Goal: Transaction & Acquisition: Purchase product/service

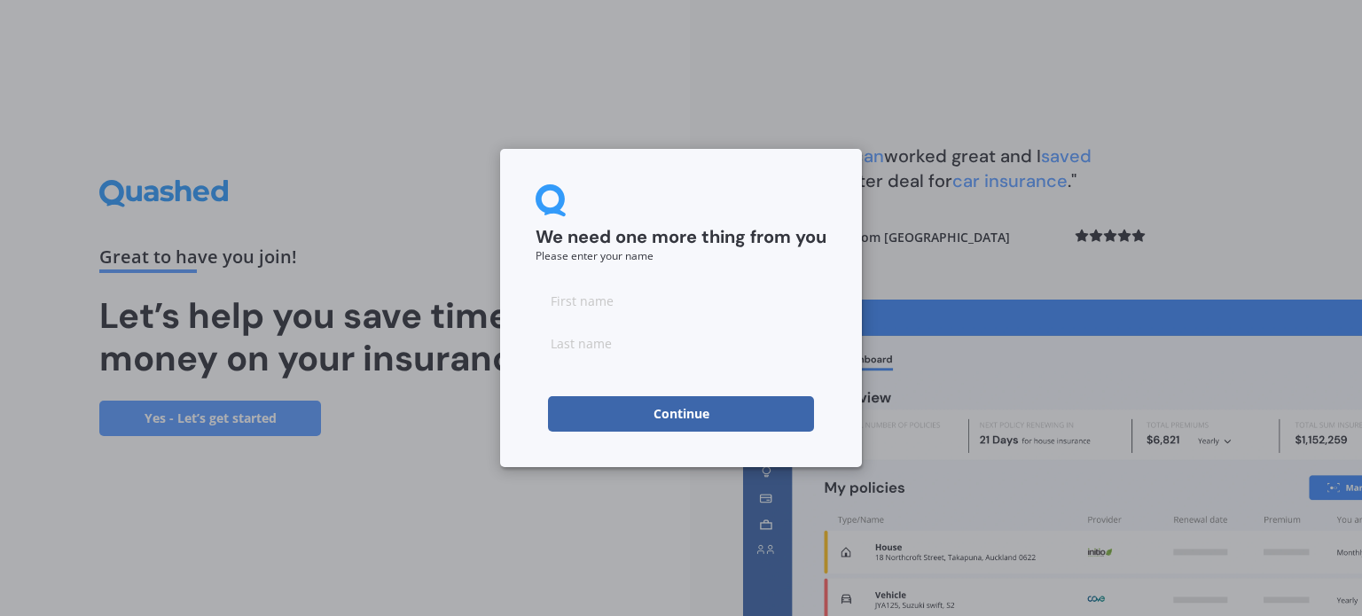
click at [593, 308] on input at bounding box center [680, 300] width 291 height 35
type input "[PERSON_NAME]"
click at [591, 412] on button "Continue" at bounding box center [681, 413] width 266 height 35
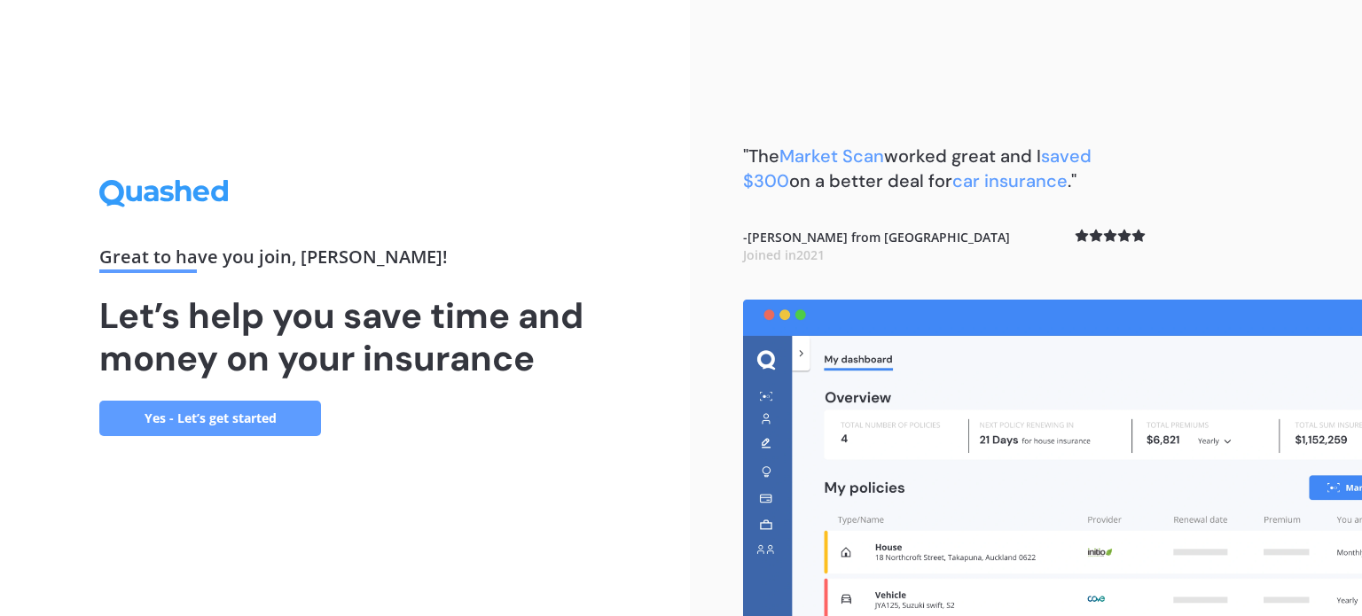
click at [173, 420] on link "Yes - Let’s get started" at bounding box center [210, 418] width 222 height 35
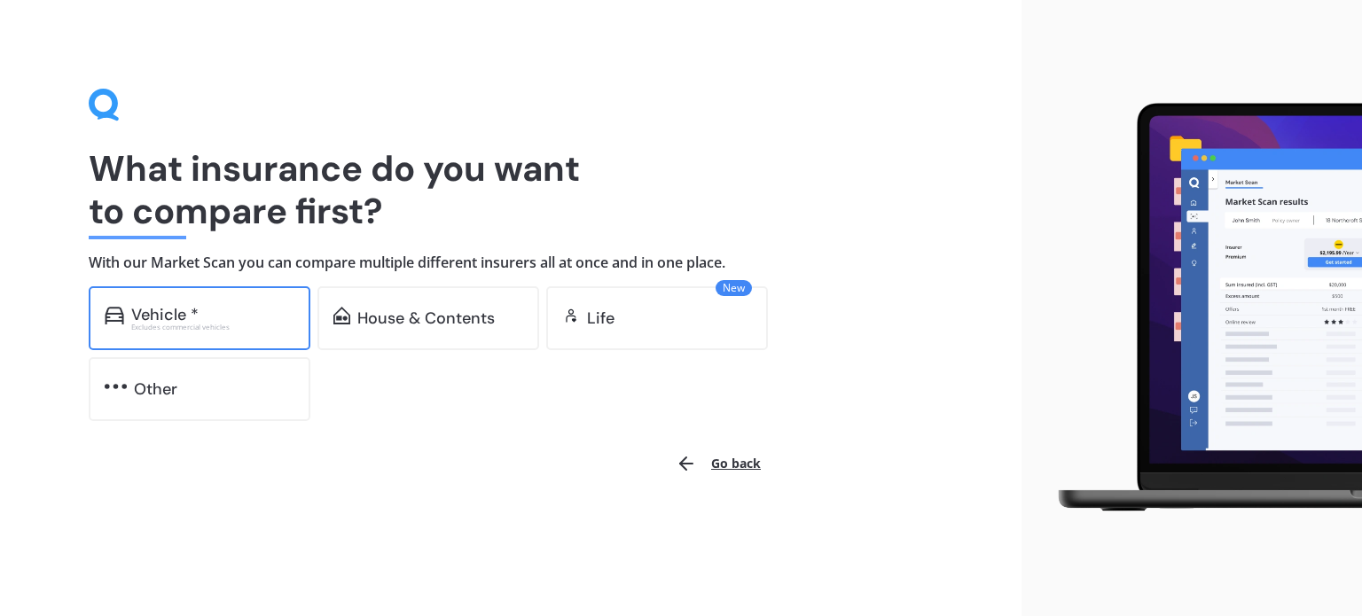
click at [174, 319] on div "Vehicle *" at bounding box center [164, 315] width 67 height 18
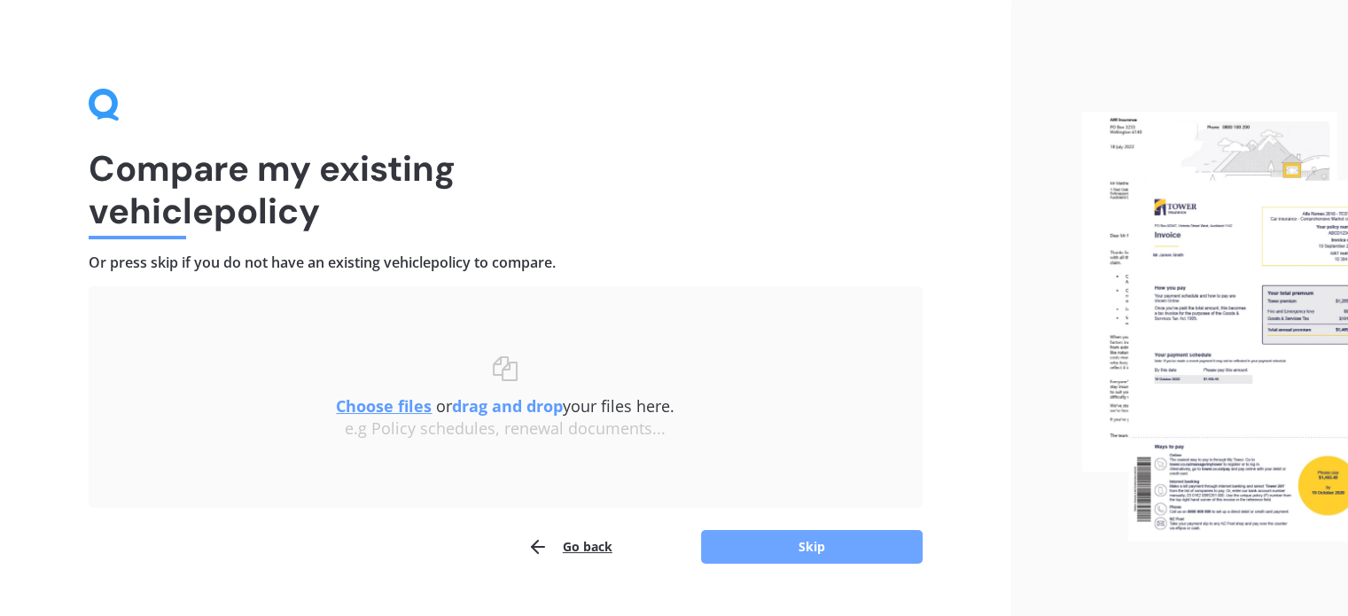
click at [808, 551] on button "Skip" at bounding box center [812, 547] width 222 height 34
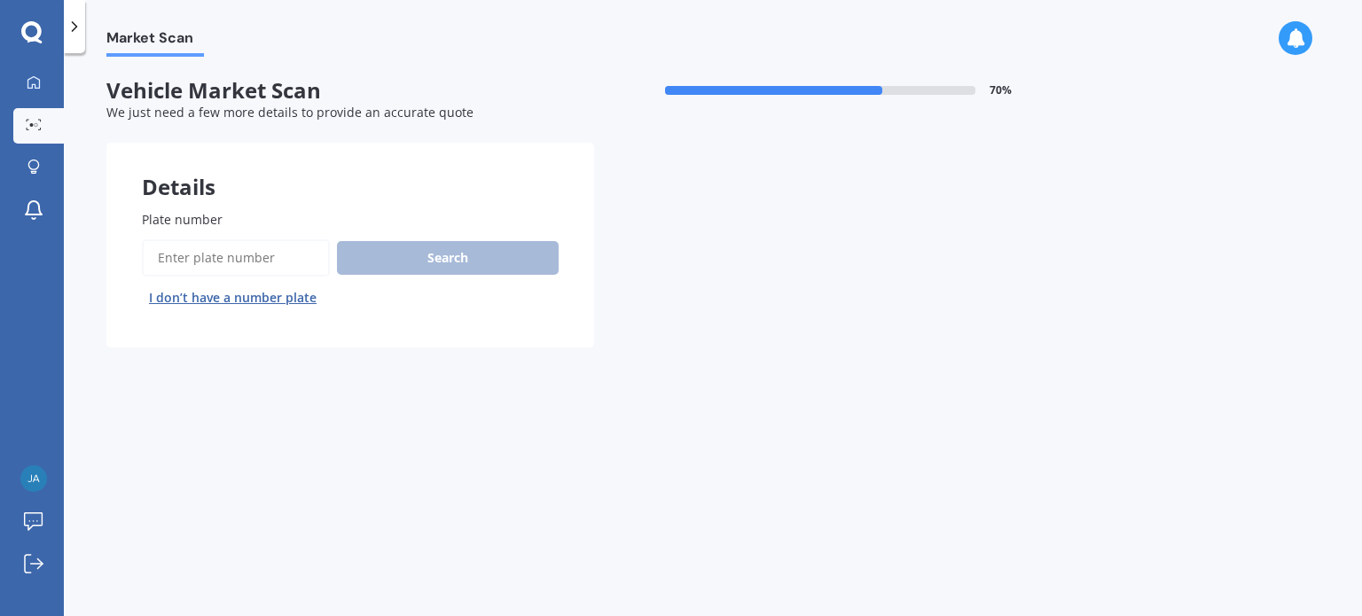
click at [254, 255] on input "Plate number" at bounding box center [236, 257] width 188 height 37
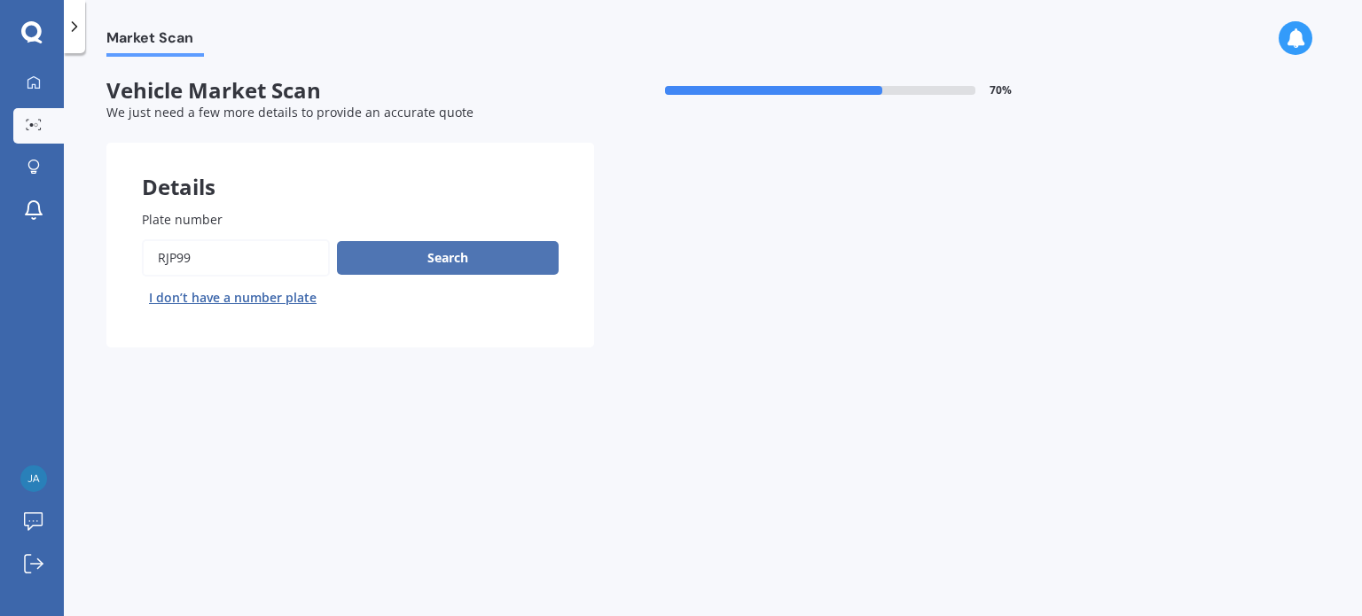
type input "RJP99"
click at [414, 257] on button "Search" at bounding box center [448, 258] width 222 height 34
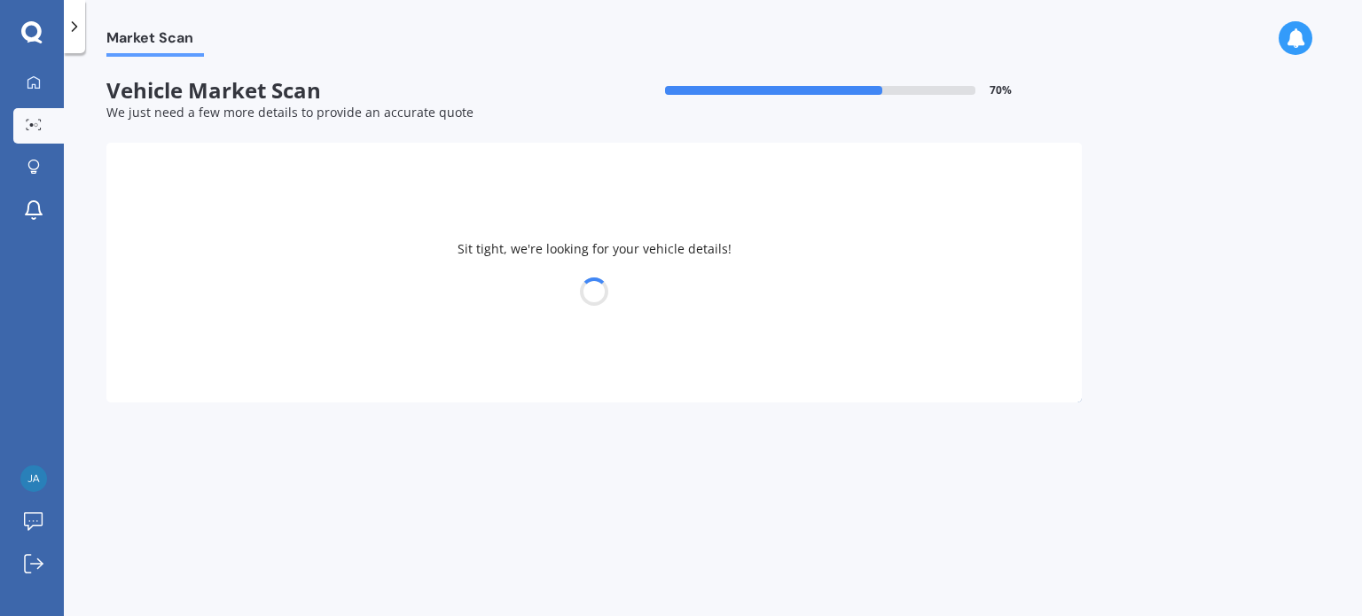
select select "FORD"
select select "EVEREST"
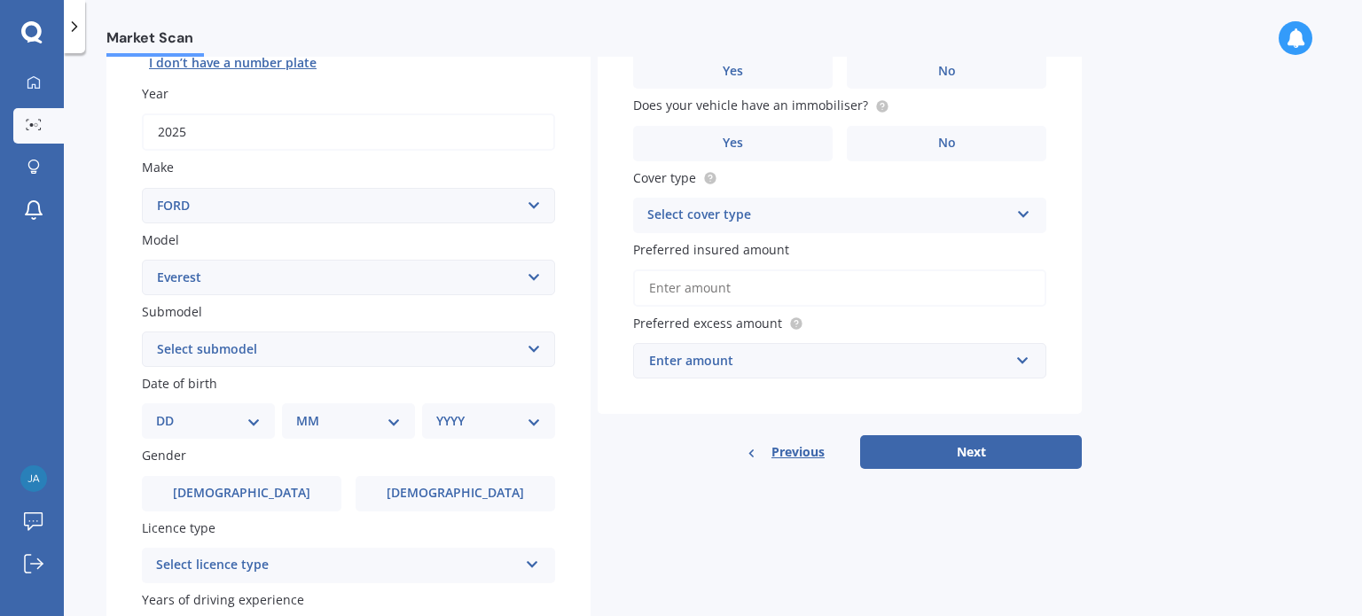
scroll to position [266, 0]
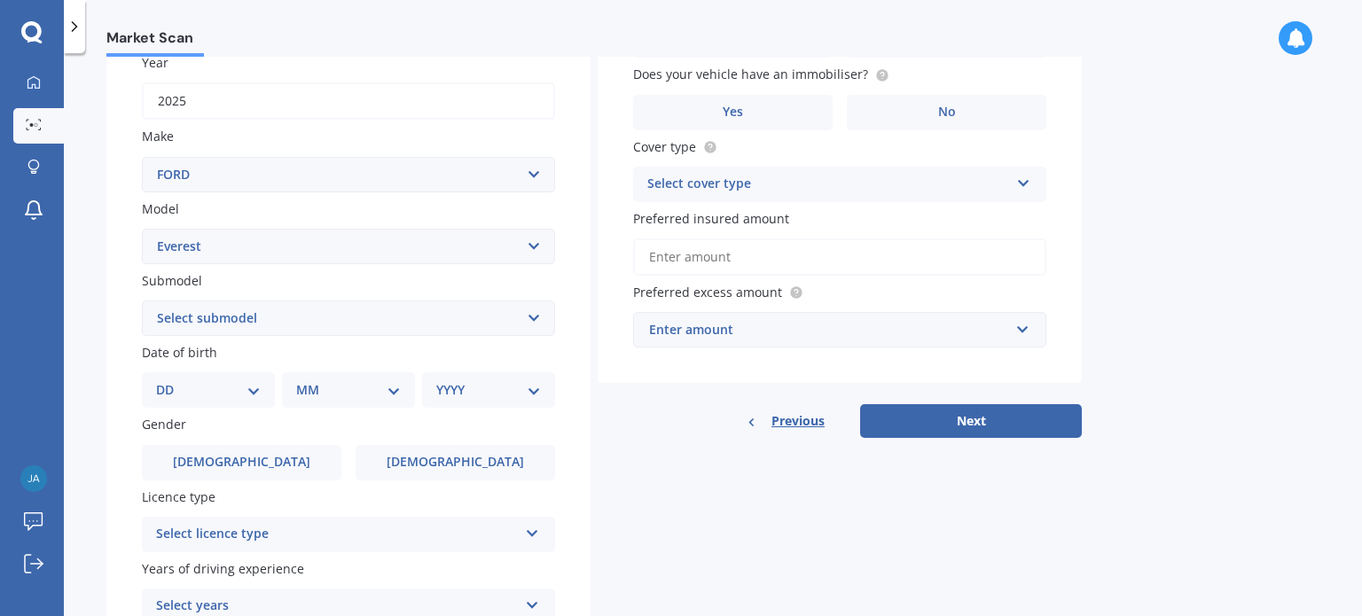
click at [411, 343] on label "Date of birth" at bounding box center [345, 352] width 406 height 19
click at [418, 333] on select "Select submodel SPORT 2.0D/4WD/10AT Titanium Trend Wildtrack 3.0D/4WD" at bounding box center [348, 318] width 413 height 35
select select "SPORT 2.0D/4WD/10AT"
click at [142, 301] on select "Select submodel SPORT 2.0D/4WD/10AT Titanium Trend Wildtrack 3.0D/4WD" at bounding box center [348, 318] width 413 height 35
click at [243, 391] on select "DD 01 02 03 04 05 06 07 08 09 10 11 12 13 14 15 16 17 18 19 20 21 22 23 24 25 2…" at bounding box center [208, 390] width 105 height 20
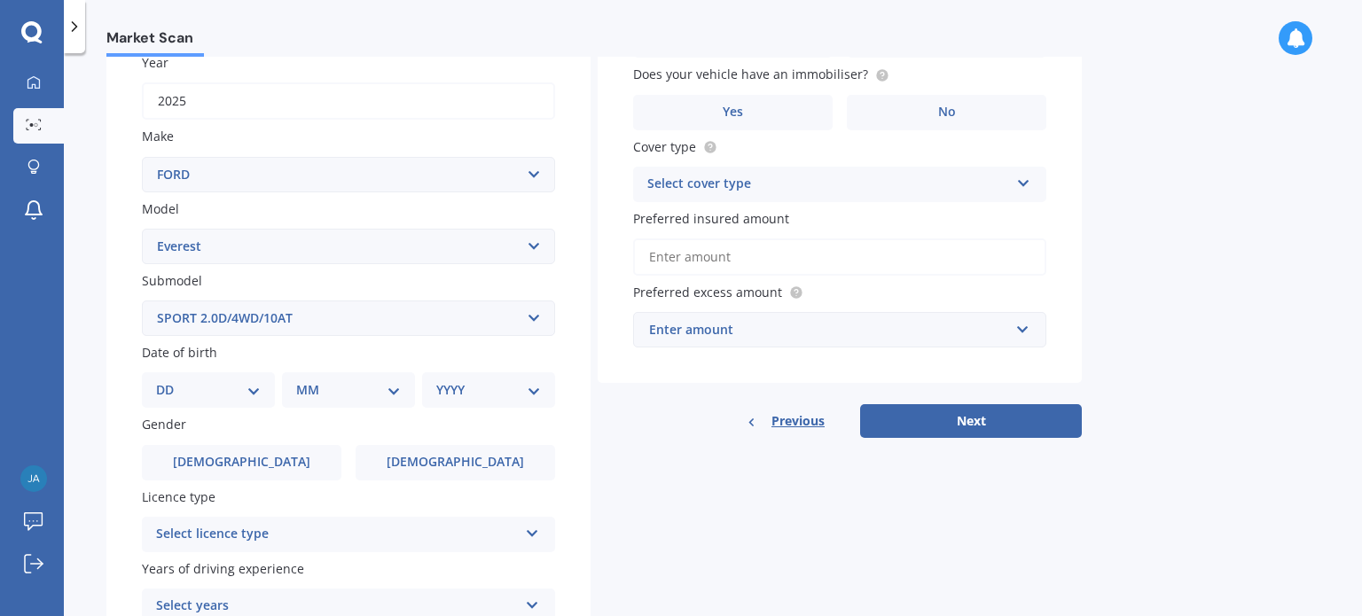
select select "10"
click at [170, 380] on select "DD 01 02 03 04 05 06 07 08 09 10 11 12 13 14 15 16 17 18 19 20 21 22 23 24 25 2…" at bounding box center [208, 390] width 105 height 20
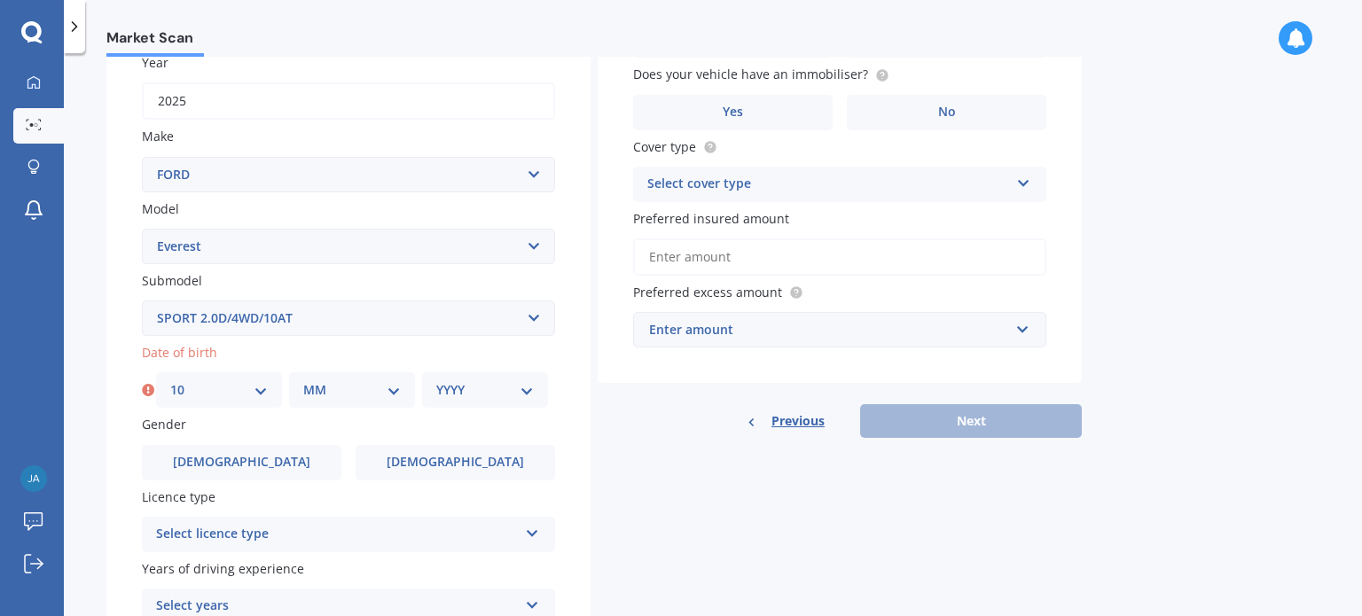
click at [350, 377] on div "MM 01 02 03 04 05 06 07 08 09 10 11 12" at bounding box center [352, 389] width 126 height 35
click at [344, 393] on select "MM 01 02 03 04 05 06 07 08 09 10 11 12" at bounding box center [352, 390] width 98 height 20
select select "01"
click at [303, 380] on select "MM 01 02 03 04 05 06 07 08 09 10 11 12" at bounding box center [352, 390] width 98 height 20
click at [502, 394] on select "YYYY 2025 2024 2023 2022 2021 2020 2019 2018 2017 2016 2015 2014 2013 2012 2011…" at bounding box center [485, 390] width 98 height 20
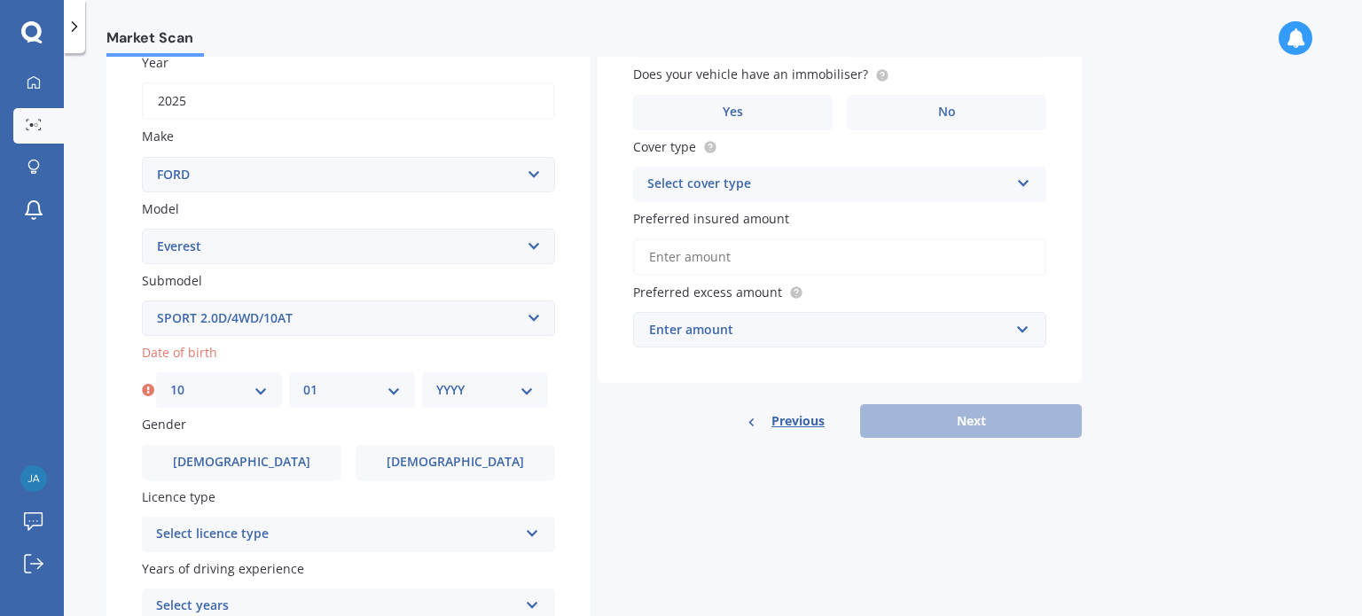
select select "1980"
click at [436, 380] on select "YYYY 2025 2024 2023 2022 2021 2020 2019 2018 2017 2016 2015 2014 2013 2012 2011…" at bounding box center [485, 390] width 98 height 20
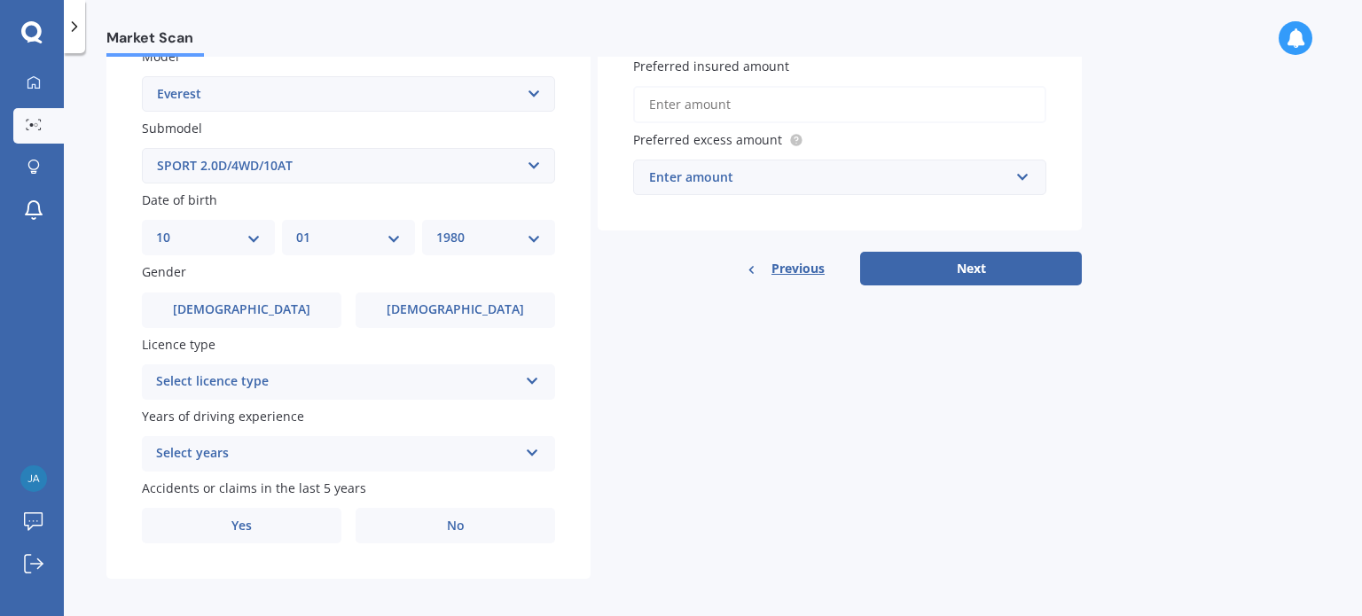
scroll to position [427, 0]
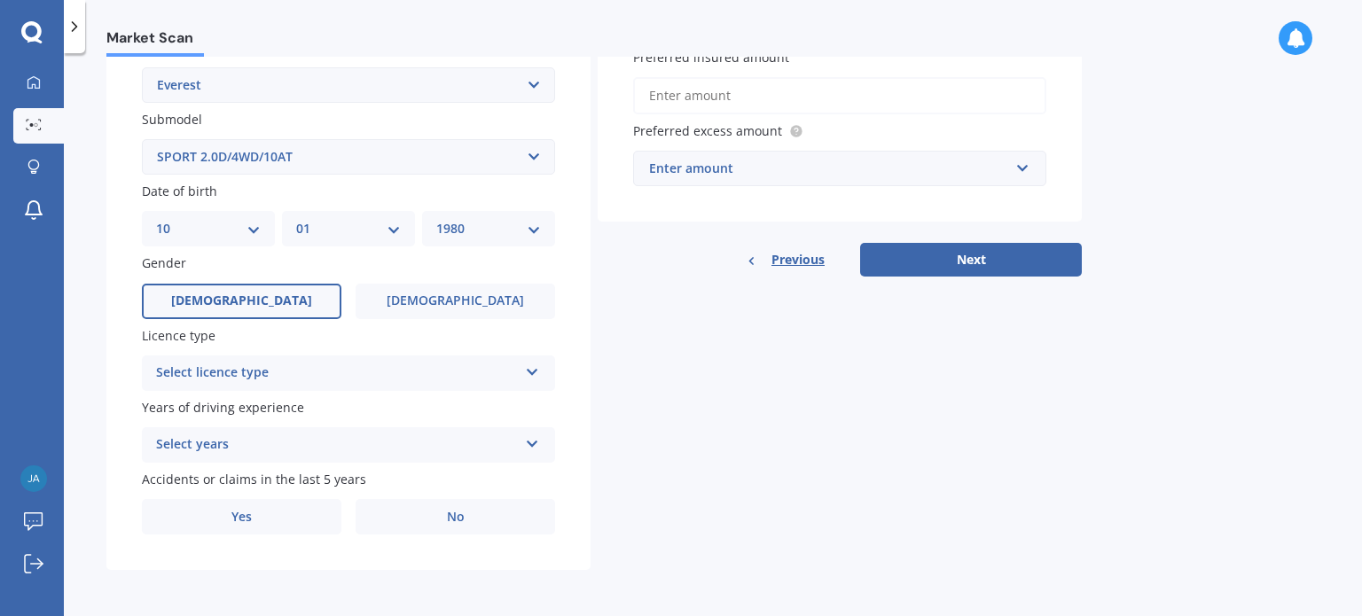
click at [244, 304] on span "[DEMOGRAPHIC_DATA]" at bounding box center [241, 300] width 141 height 15
click at [0, 0] on input "[DEMOGRAPHIC_DATA]" at bounding box center [0, 0] width 0 height 0
click at [320, 371] on div "Select licence type" at bounding box center [337, 373] width 362 height 21
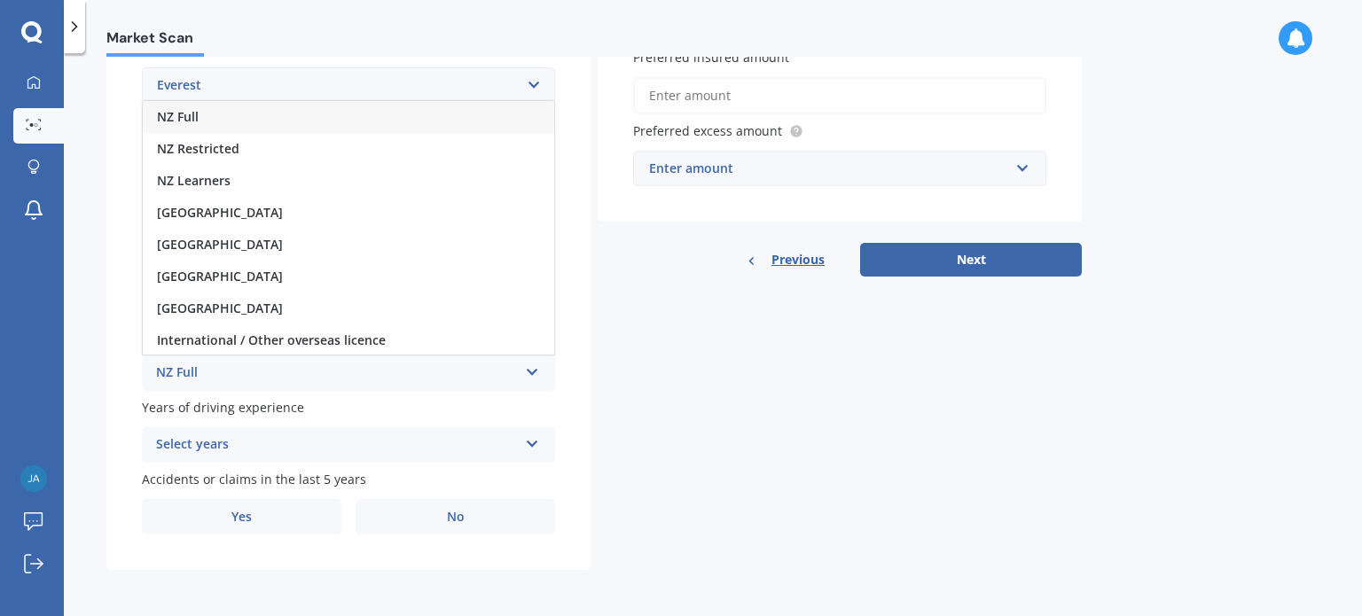
click at [264, 122] on div "NZ Full" at bounding box center [348, 117] width 411 height 32
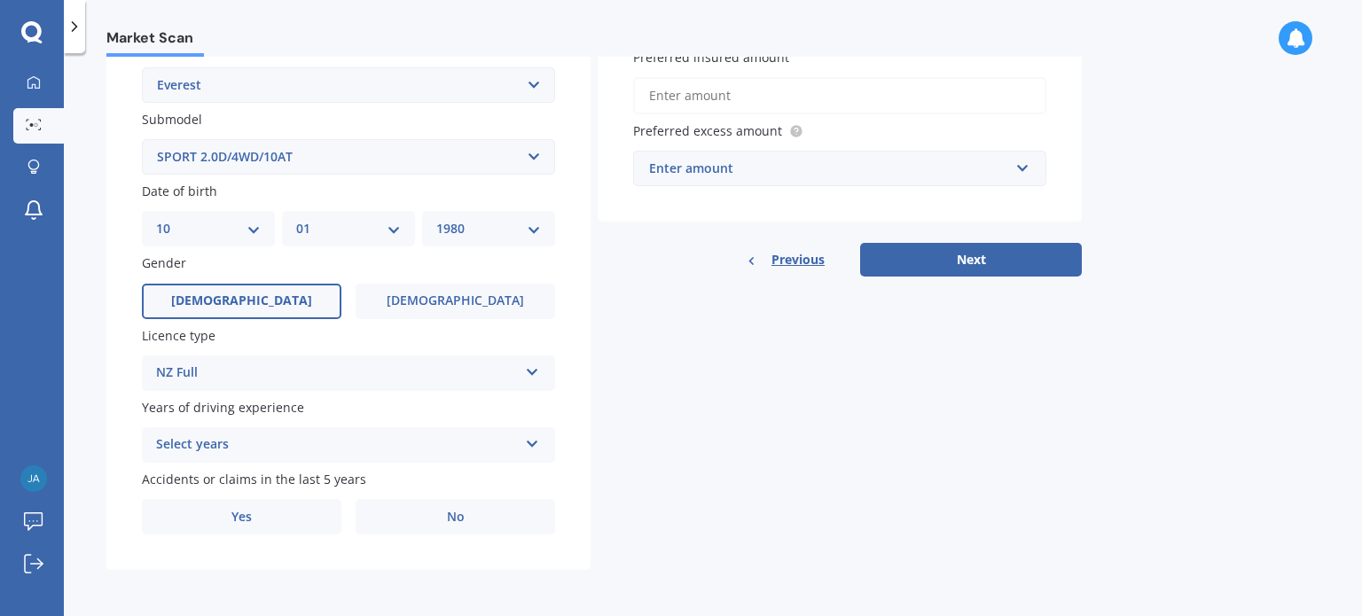
click at [340, 447] on div "Select years" at bounding box center [337, 444] width 362 height 21
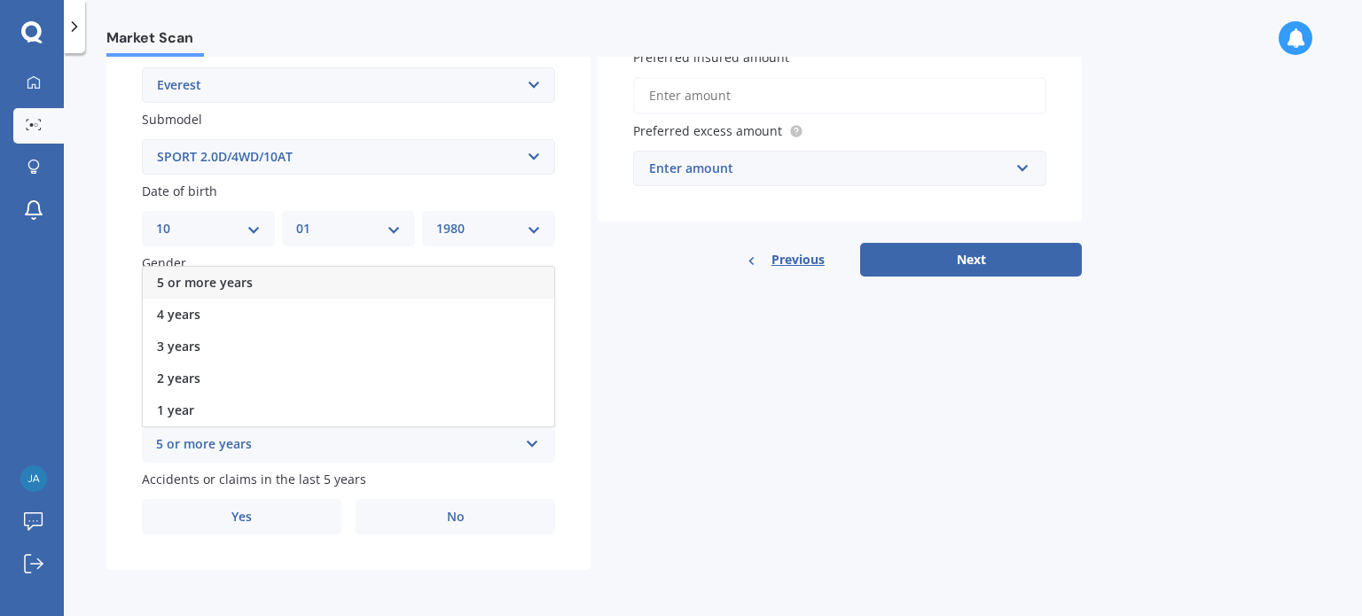
click at [303, 288] on div "5 or more years" at bounding box center [348, 283] width 411 height 32
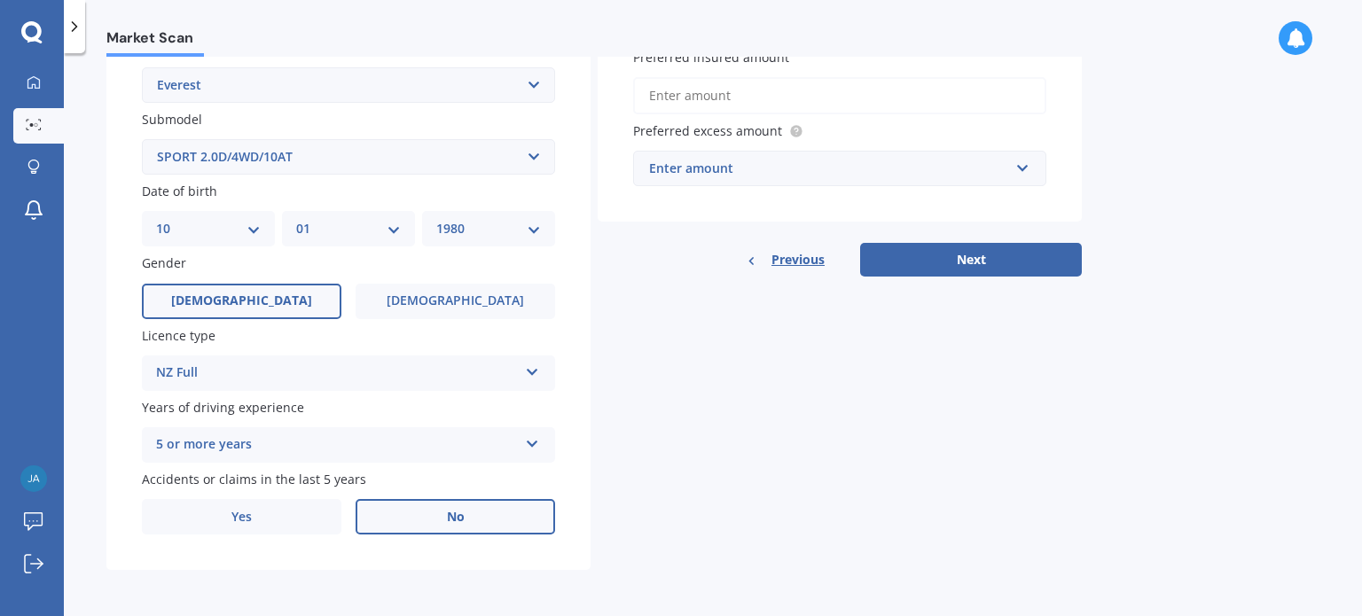
click at [415, 519] on label "No" at bounding box center [454, 516] width 199 height 35
click at [0, 0] on input "No" at bounding box center [0, 0] width 0 height 0
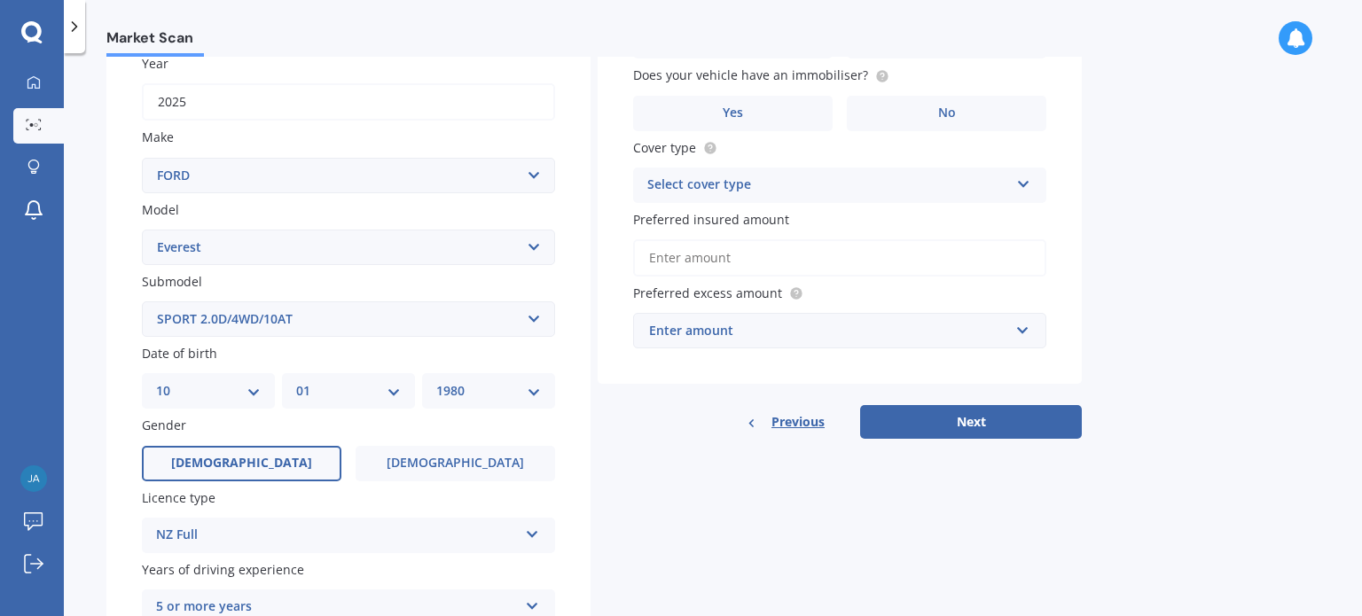
scroll to position [0, 0]
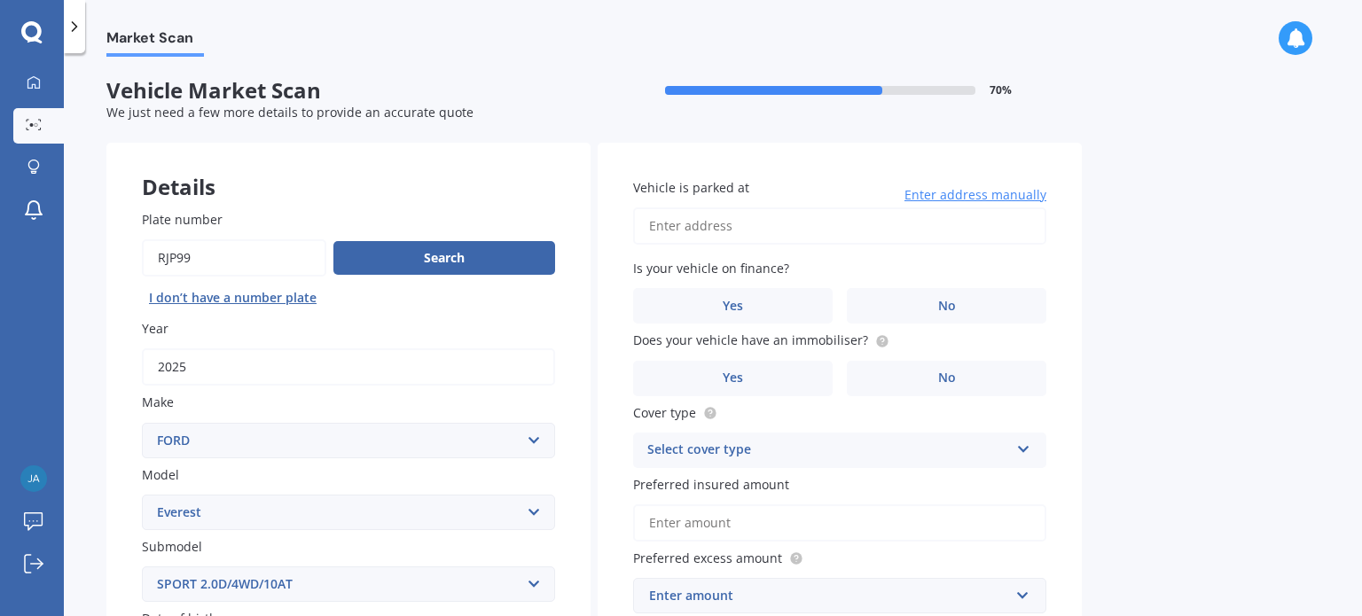
click at [748, 230] on input "Vehicle is parked at" at bounding box center [839, 225] width 413 height 37
type input "[STREET_ADDRESS]"
click at [950, 305] on span "No" at bounding box center [947, 306] width 18 height 15
click at [0, 0] on input "No" at bounding box center [0, 0] width 0 height 0
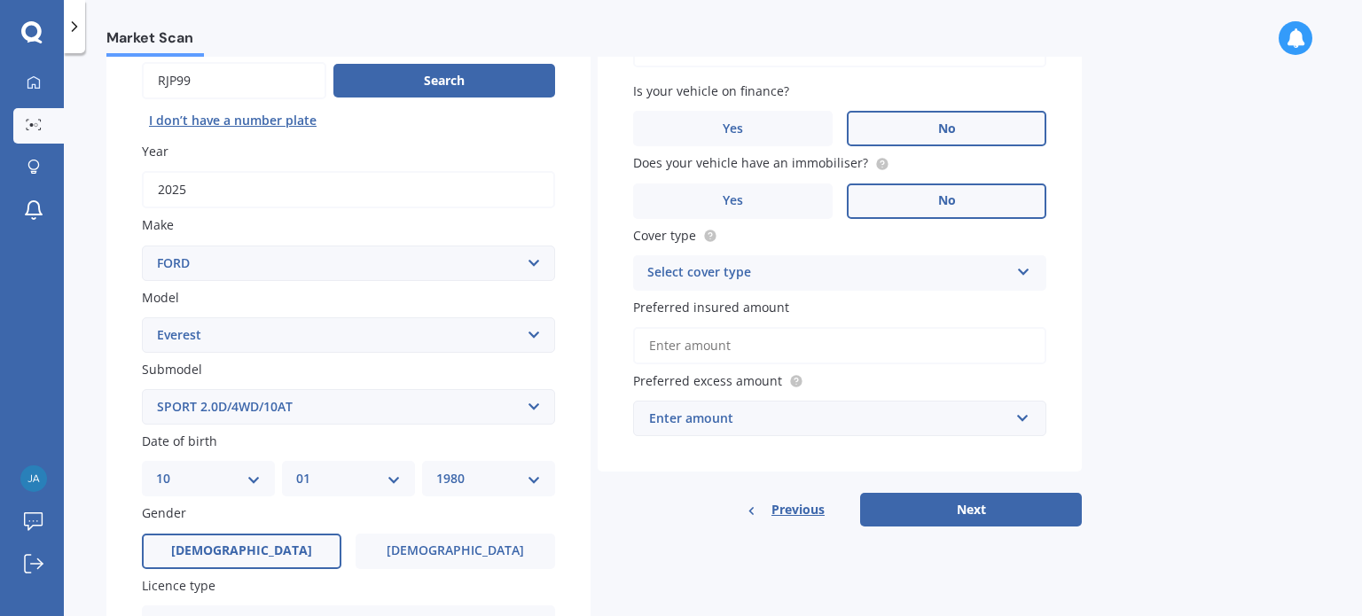
click at [941, 212] on label "No" at bounding box center [946, 201] width 199 height 35
click at [0, 0] on input "No" at bounding box center [0, 0] width 0 height 0
click at [862, 274] on div "Select cover type" at bounding box center [828, 272] width 362 height 21
click at [801, 308] on div "Comprehensive" at bounding box center [839, 308] width 411 height 32
click at [738, 341] on input "Preferred insured amount" at bounding box center [839, 345] width 413 height 37
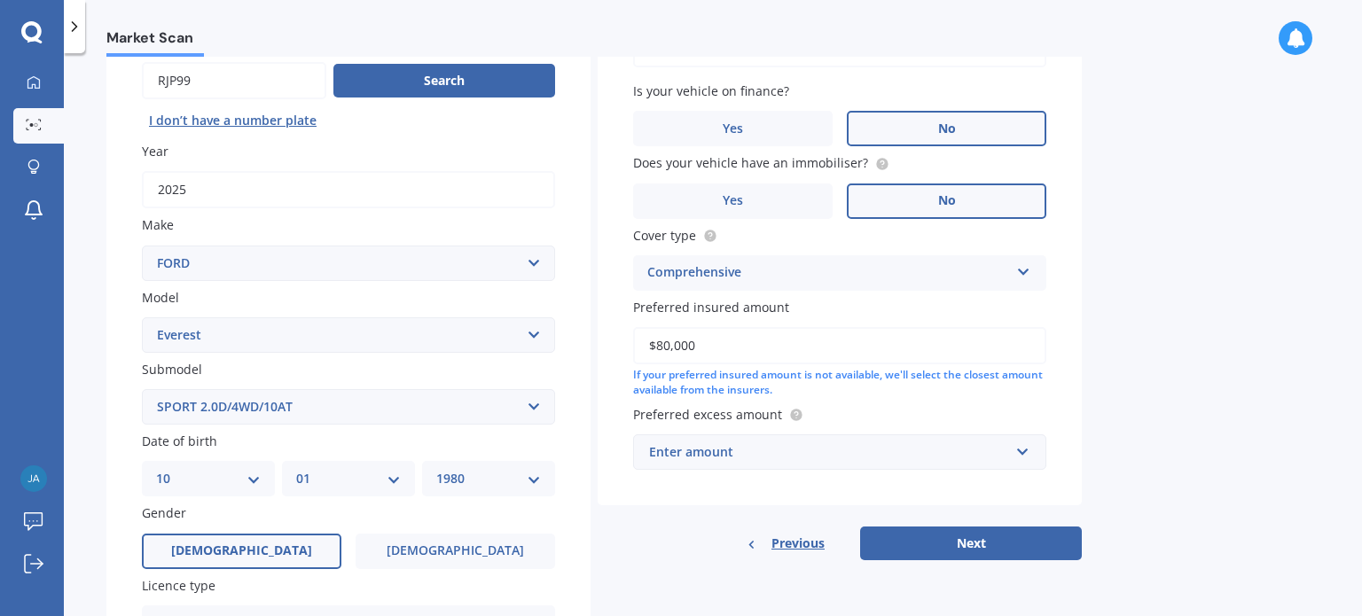
scroll to position [266, 0]
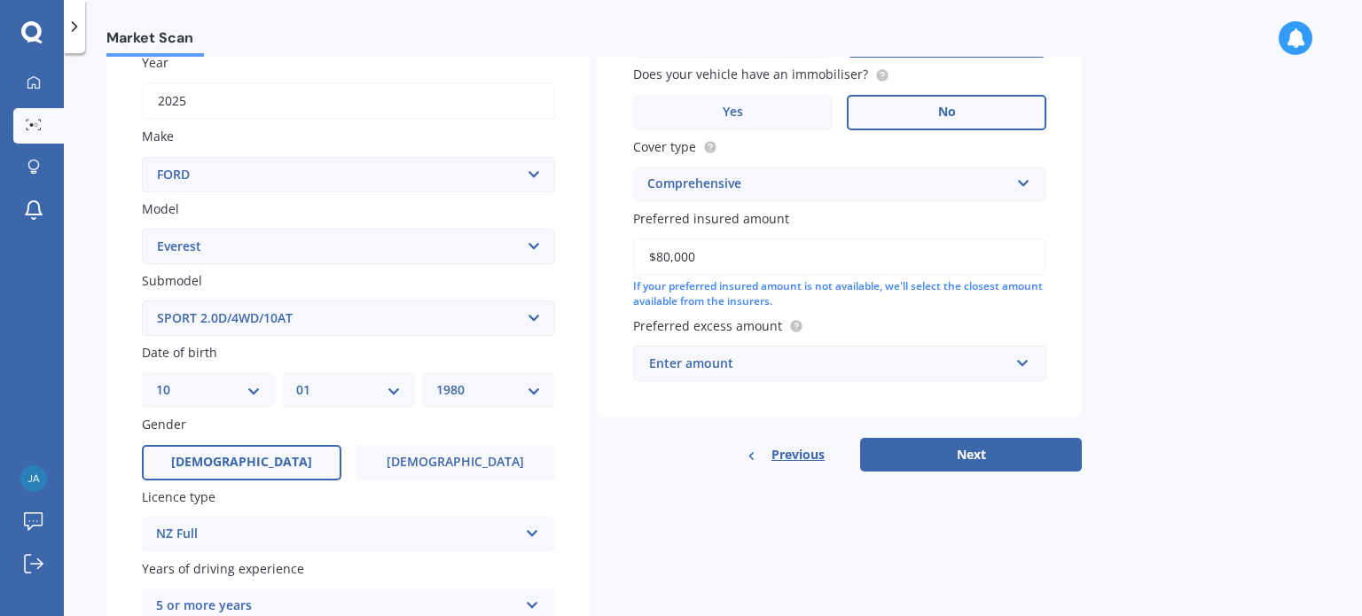
type input "$80,000"
click at [779, 365] on div "Enter amount" at bounding box center [829, 364] width 360 height 20
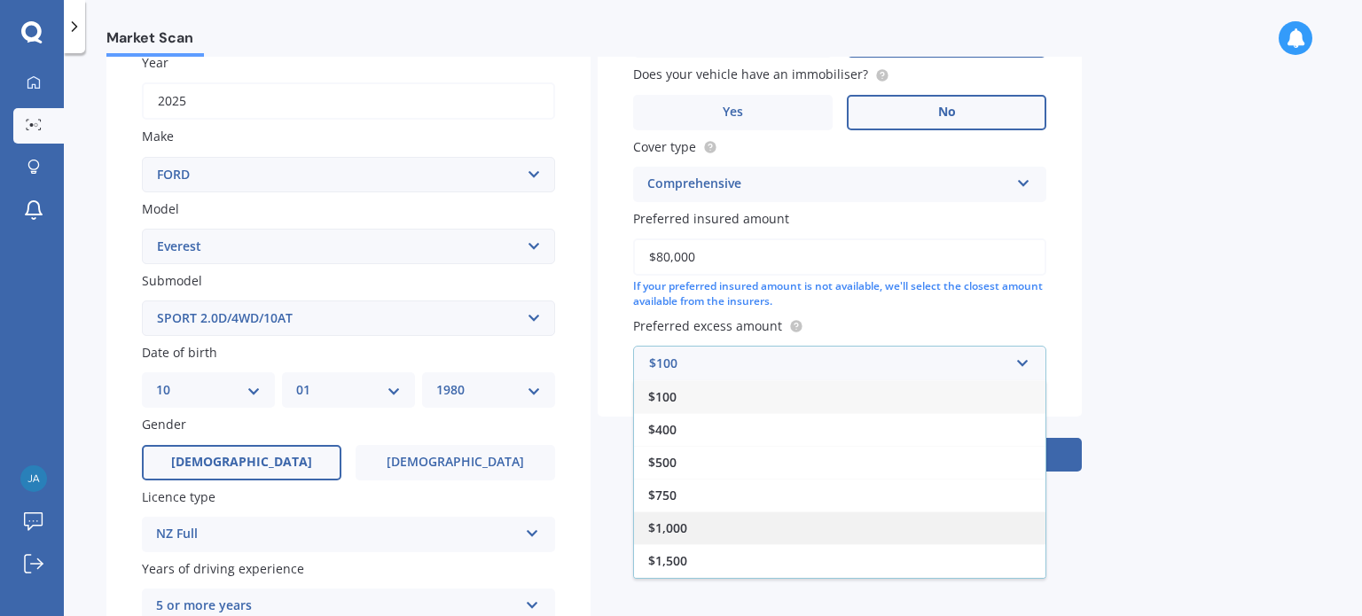
click at [738, 527] on div "$1,000" at bounding box center [839, 528] width 411 height 33
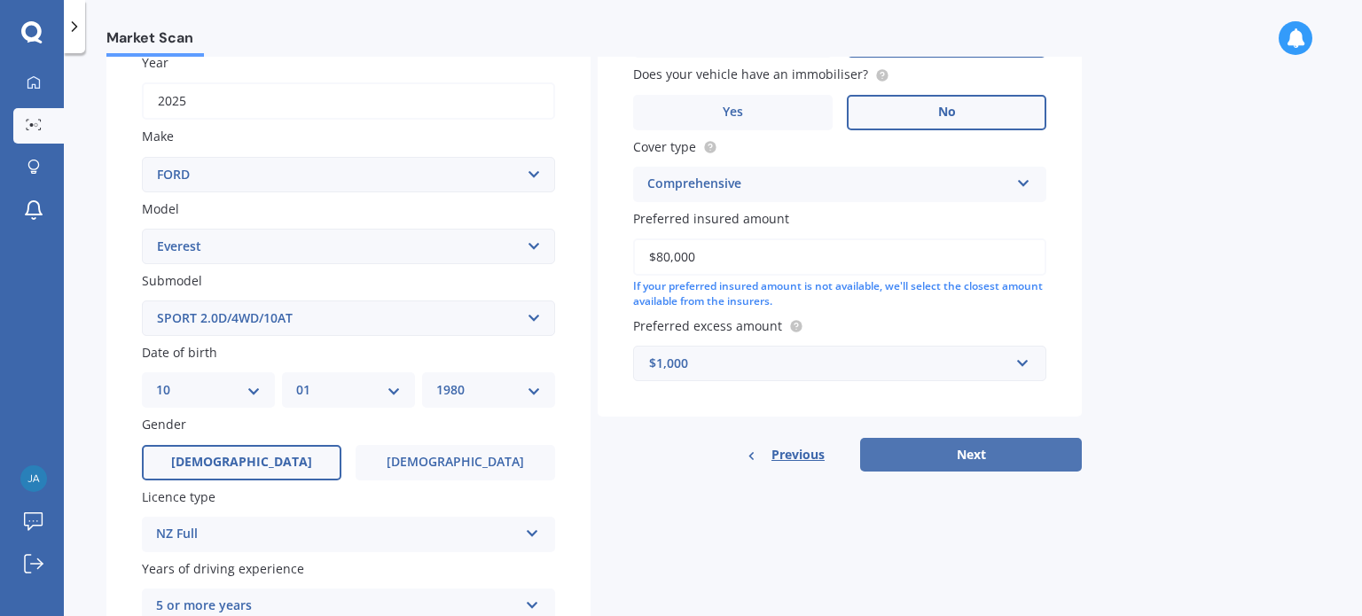
click at [981, 449] on button "Next" at bounding box center [971, 455] width 222 height 34
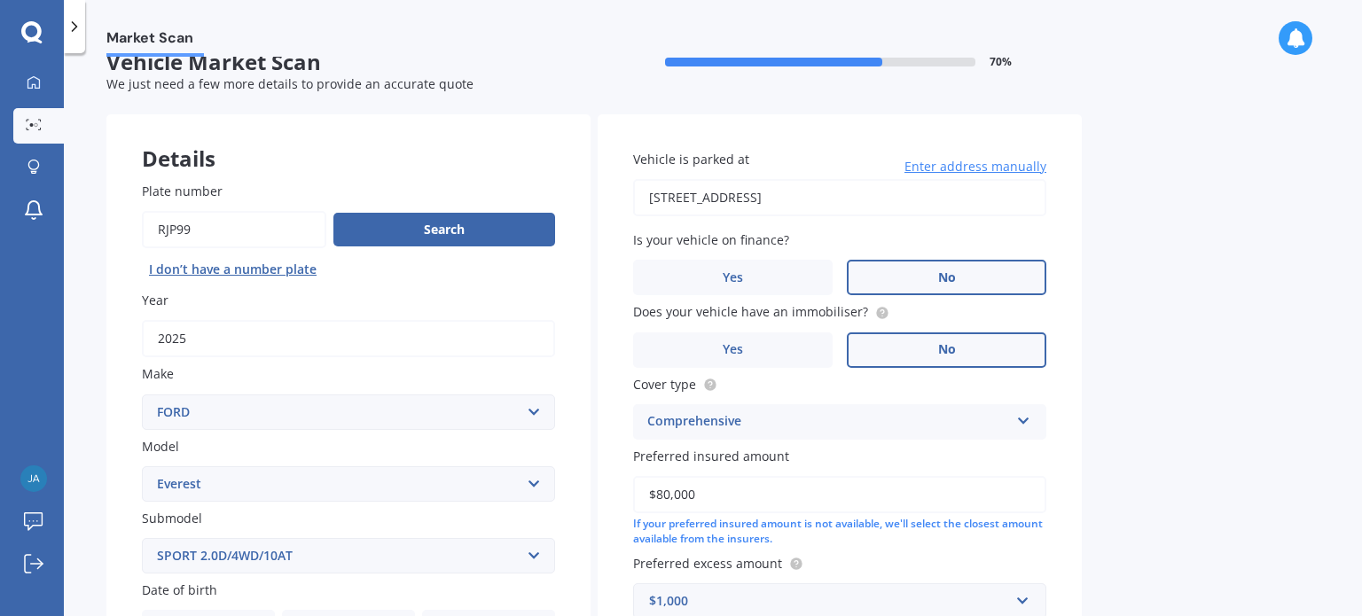
select select "10"
select select "01"
select select "1980"
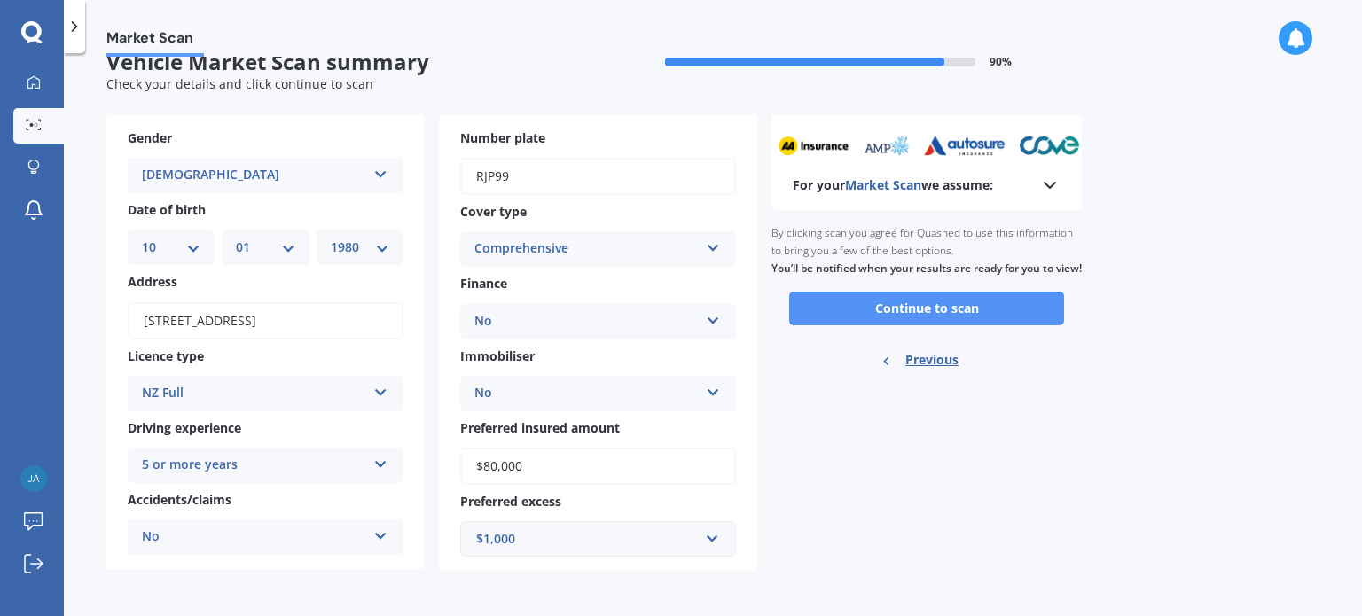
click at [930, 325] on button "Continue to scan" at bounding box center [926, 309] width 275 height 34
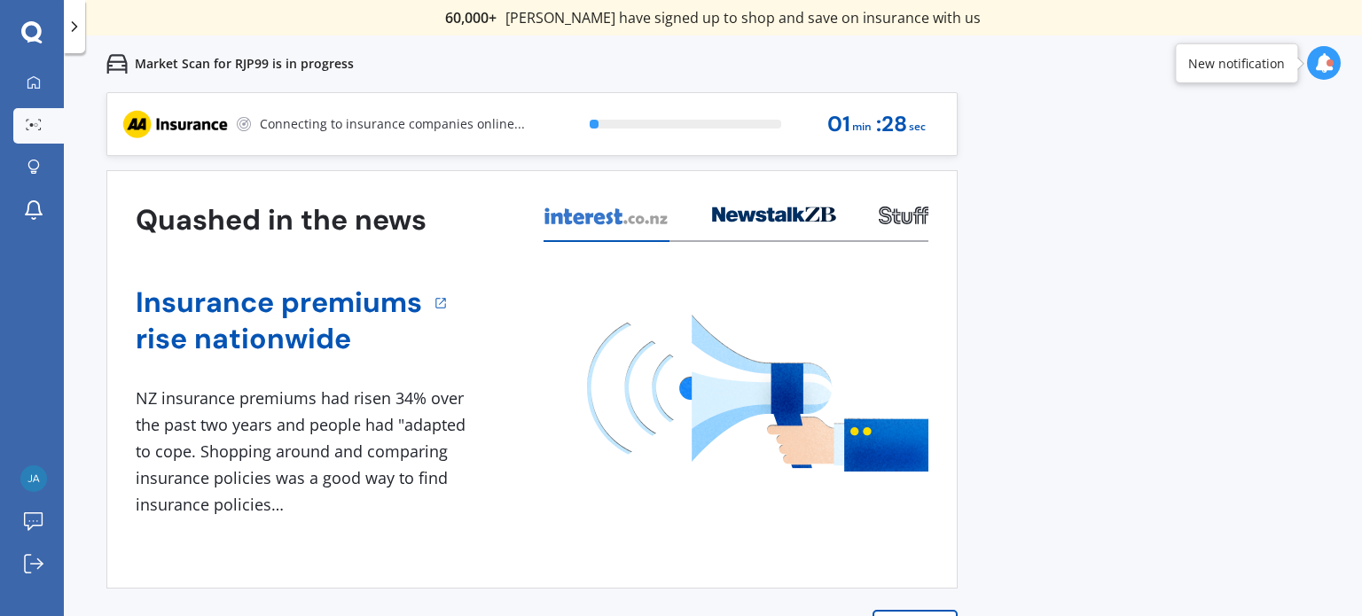
click at [1105, 322] on div "Previous 60,000+ Kiwis have signed up to shop and save on insurance with us " H…" at bounding box center [713, 400] width 1298 height 616
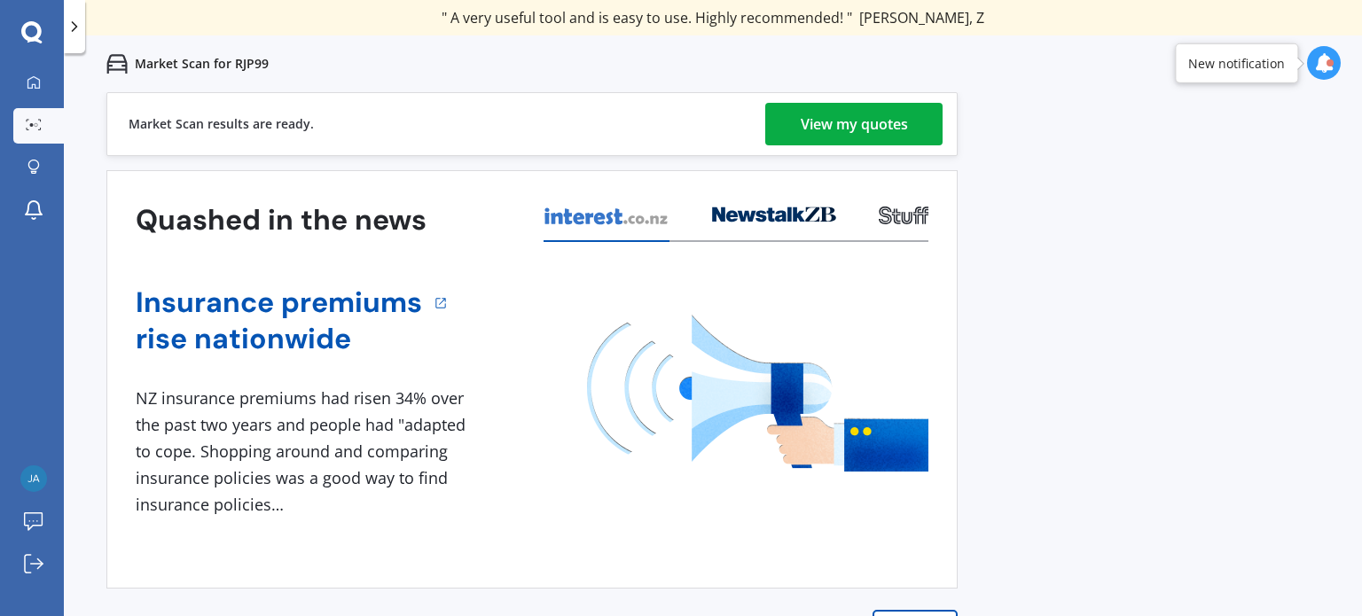
click at [859, 127] on div "View my quotes" at bounding box center [854, 124] width 107 height 43
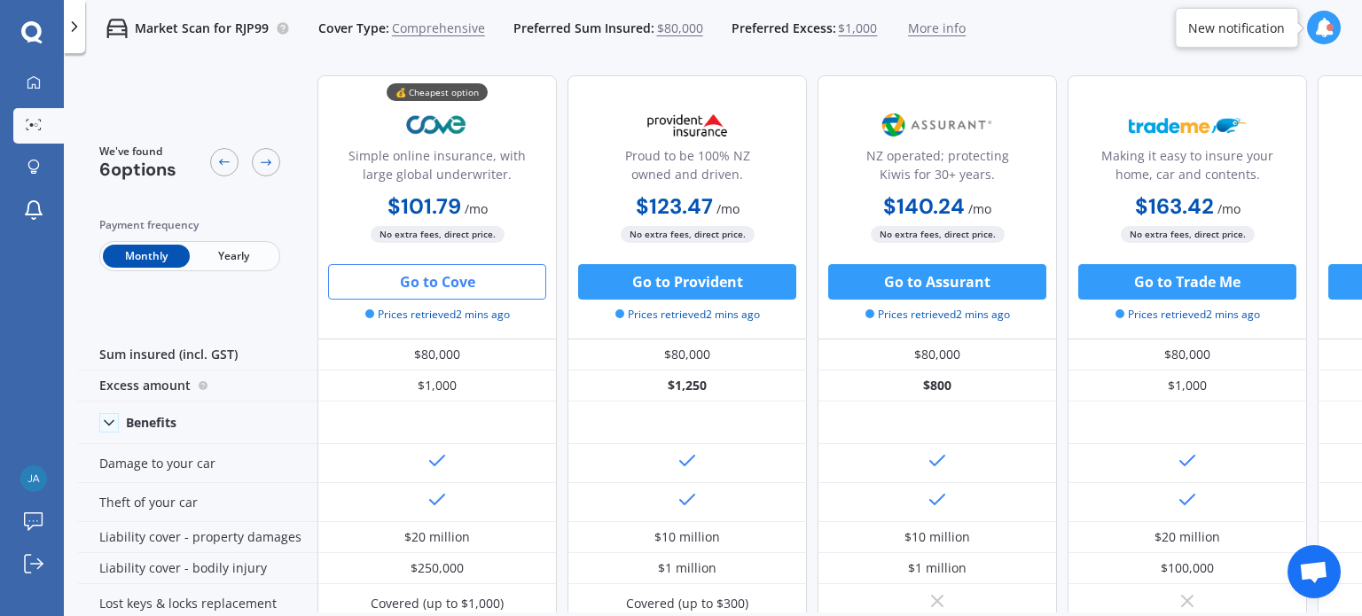
click at [413, 278] on button "Go to Cove" at bounding box center [437, 281] width 218 height 35
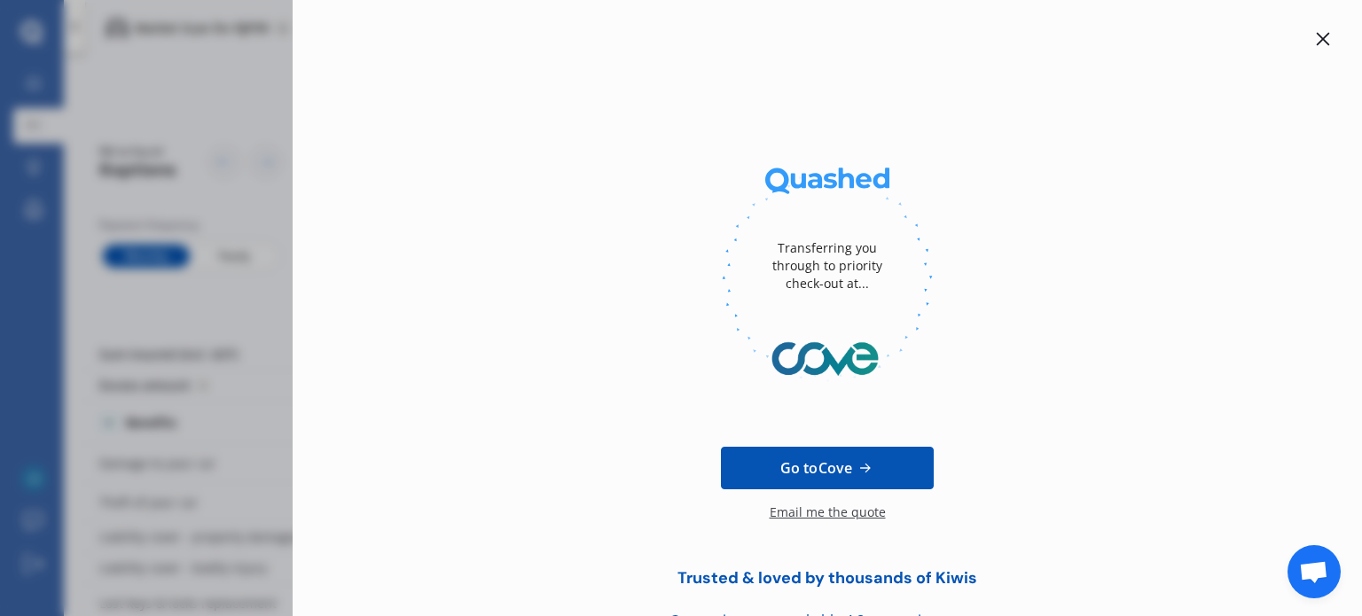
click at [1316, 43] on icon at bounding box center [1323, 39] width 14 height 14
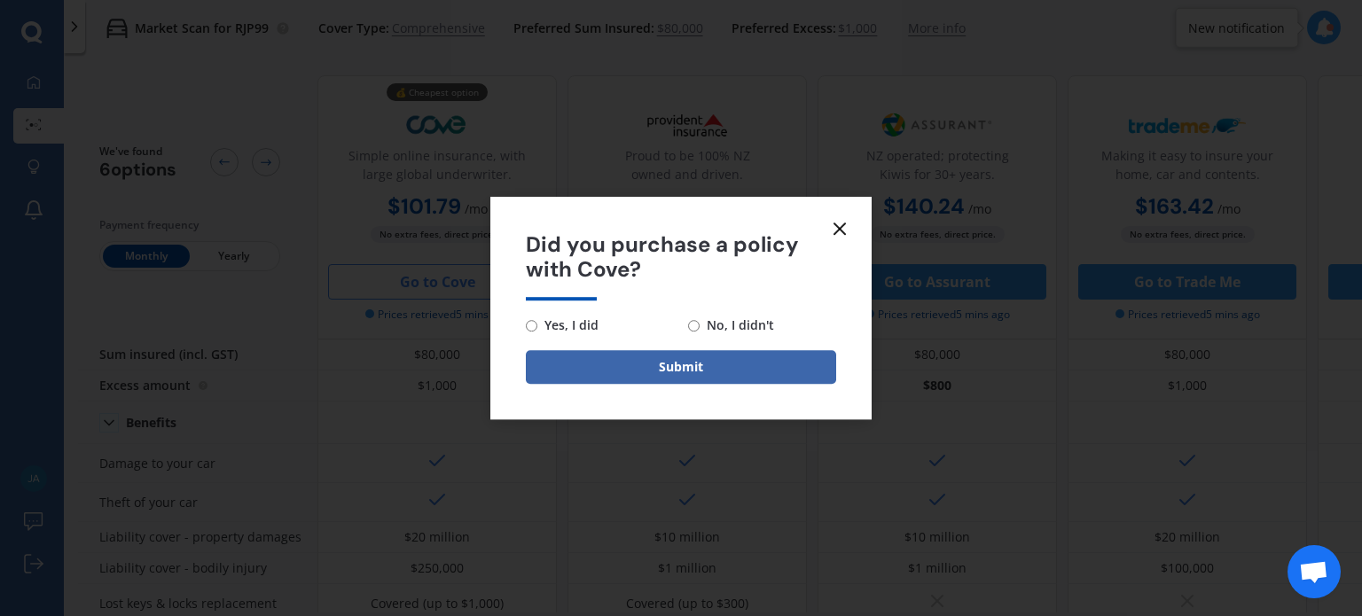
click at [700, 323] on span "No, I didn't" at bounding box center [736, 325] width 74 height 21
click at [699, 323] on input "No, I didn't" at bounding box center [694, 326] width 12 height 12
radio input "true"
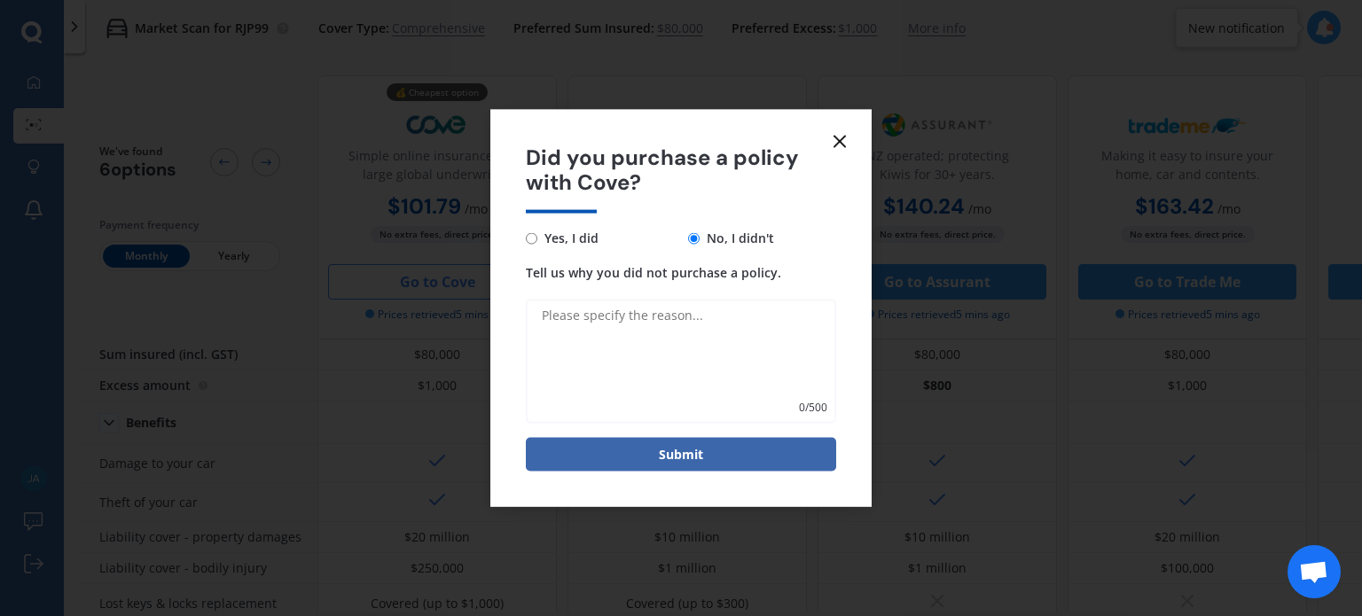
click at [617, 327] on textarea "Tell us why you did not purchase a policy." at bounding box center [681, 362] width 310 height 124
click at [624, 311] on textarea "Tell us why you did not purchase a policy." at bounding box center [681, 362] width 310 height 124
type textarea "just browsing"
click at [668, 473] on form "Did you purchase a policy with Cove? Yes, I did No, I didn't Tell us why you di…" at bounding box center [680, 308] width 381 height 398
click at [697, 438] on div "Submit" at bounding box center [681, 455] width 310 height 34
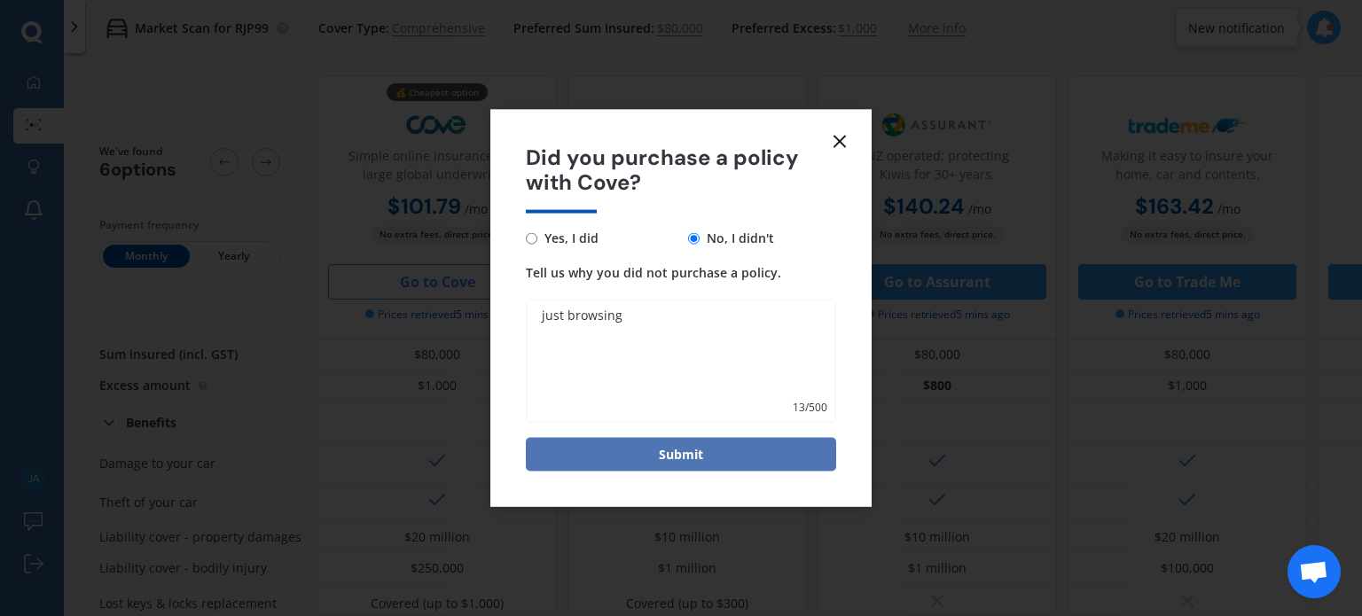
click at [678, 459] on button "Submit" at bounding box center [681, 455] width 310 height 34
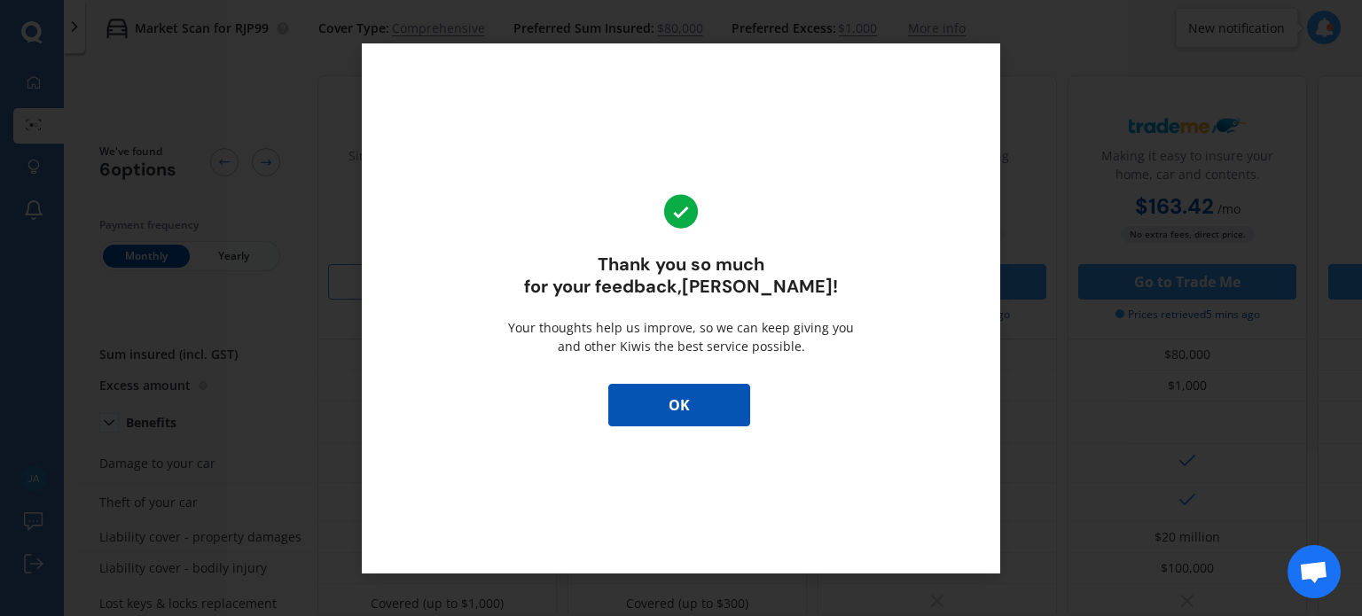
click at [679, 410] on button "OK" at bounding box center [679, 405] width 142 height 43
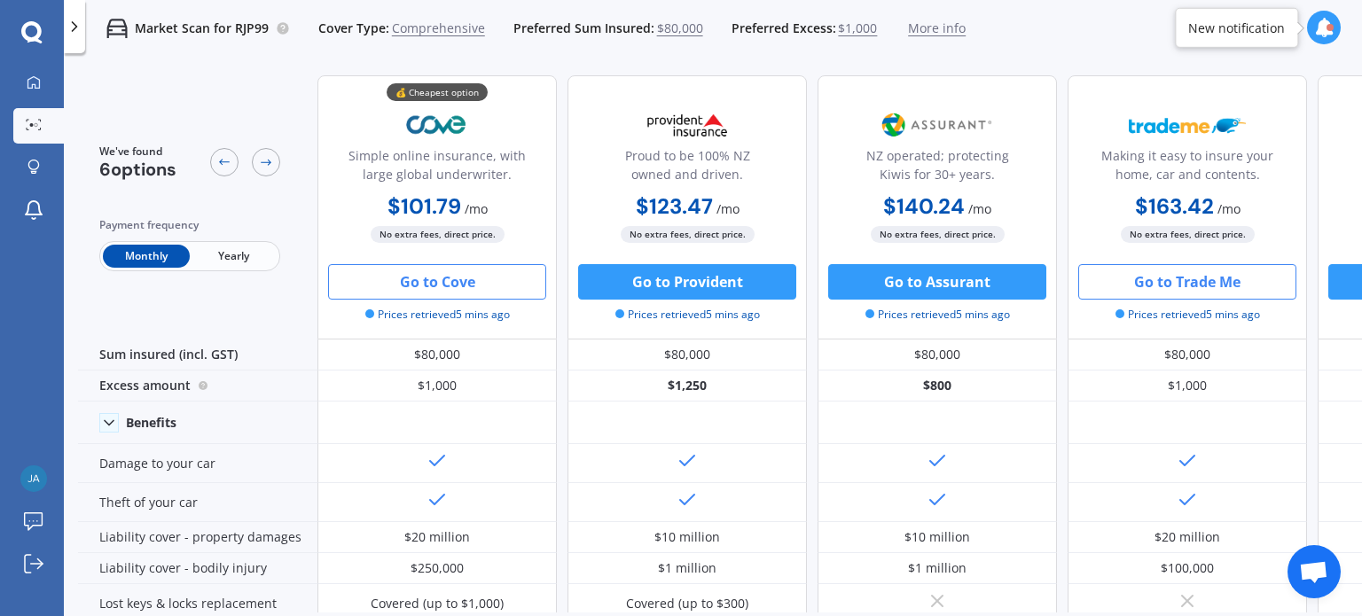
click at [1217, 286] on button "Go to Trade Me" at bounding box center [1187, 281] width 218 height 35
